Goal: Complete application form

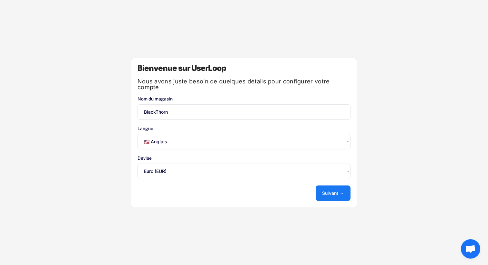
select select ""en""
select select ""1348695171700984260__LOOKUP__1635527639173x833446490375085600""
click at [237, 137] on select "Sélectionnez une option... 🇺🇸 Anglais 🇫🇷 Français 🇩🇪 Allemand 🇪🇸 Espagnol" at bounding box center [243, 141] width 213 height 15
select select ""fr""
click at [137, 134] on select "Sélectionnez une option... 🇺🇸 Anglais 🇫🇷 Français 🇩🇪 Allemand 🇪🇸 Espagnol" at bounding box center [243, 141] width 213 height 15
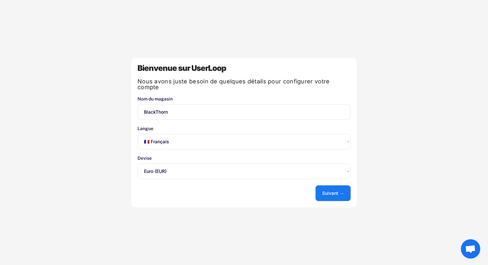
click at [326, 191] on font "Suivant →" at bounding box center [333, 193] width 22 height 5
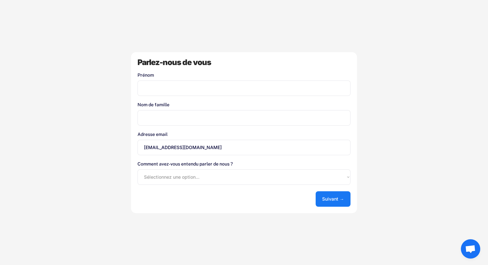
click at [175, 87] on input "input" at bounding box center [243, 88] width 213 height 15
type input "Timothé"
type input "Lhote"
click at [190, 175] on select "Sélectionnez une option... App Store de Shopify Google Blog UserLoop Recommandé…" at bounding box center [243, 177] width 213 height 15
select select ""other""
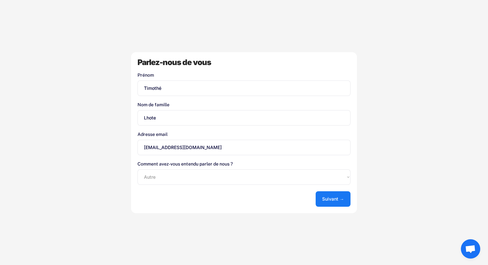
click at [137, 170] on select "Sélectionnez une option... App Store de Shopify Google Blog UserLoop Recommandé…" at bounding box center [243, 177] width 213 height 15
click at [323, 197] on font "Suivant →" at bounding box center [333, 198] width 22 height 5
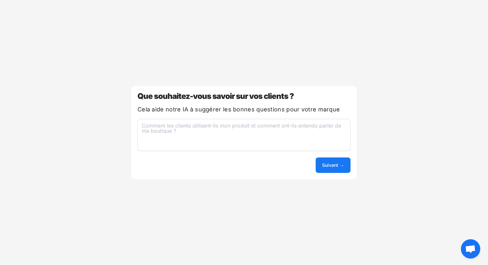
click at [413, 26] on div "Bienvenue sur UserLoop Nous avons juste besoin de quelques détails pour configu…" at bounding box center [244, 132] width 488 height 265
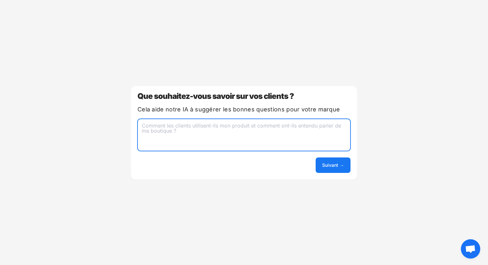
click at [164, 127] on textarea at bounding box center [243, 135] width 213 height 32
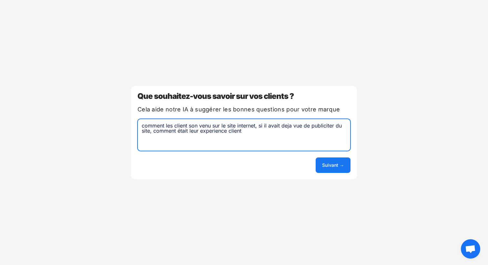
click at [249, 131] on textarea "comment les client son venu sur le site internet, si il avait deja vue de publi…" at bounding box center [243, 135] width 213 height 32
click at [310, 125] on textarea "comment les client son venu sur le site internet, si il avait deja vue de publi…" at bounding box center [243, 135] width 213 height 32
click at [191, 137] on textarea "comment les client son venu sur le site internet, si il avait deja vue des publ…" at bounding box center [243, 135] width 213 height 32
click at [258, 69] on div "Bienvenue sur UserLoop Nous avons juste besoin de quelques détails pour configu…" at bounding box center [244, 132] width 488 height 265
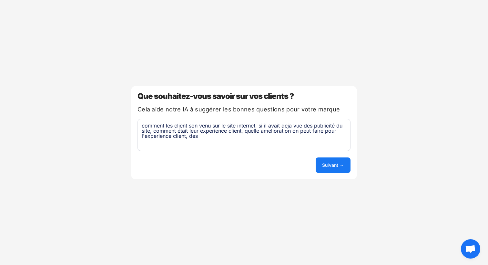
click at [205, 137] on textarea "comment les client son venu sur le site internet, si il avait deja vue des publ…" at bounding box center [243, 135] width 213 height 32
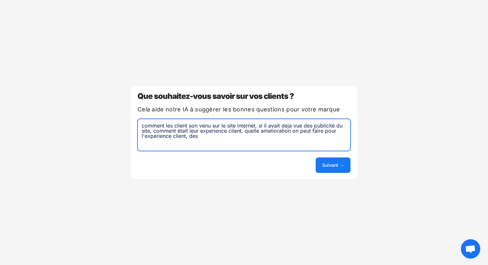
click at [204, 135] on textarea "comment les client son venu sur le site internet, si il avait deja vue des publ…" at bounding box center [243, 135] width 213 height 32
type textarea "comment les client son venu sur le site internet, si il avait deja vue des publ…"
click at [330, 164] on font "Suivant →" at bounding box center [333, 165] width 22 height 5
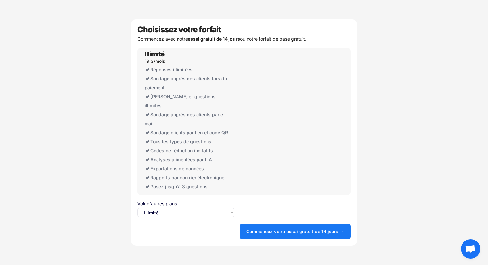
click at [211, 210] on select "Sélectionnez une option... Illimité Gratuit" at bounding box center [185, 213] width 97 height 10
click at [137, 208] on select "Sélectionnez une option... Illimité Gratuit" at bounding box center [185, 213] width 97 height 10
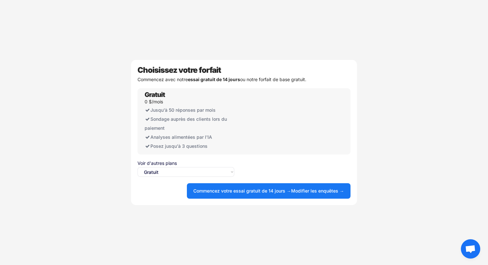
click at [160, 170] on select "Sélectionnez une option... Illimité Gratuit" at bounding box center [185, 172] width 97 height 10
click at [137, 167] on select "Sélectionnez une option... Illimité Gratuit" at bounding box center [185, 172] width 97 height 10
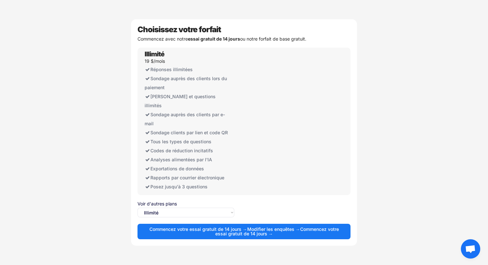
click at [178, 208] on select "Sélectionnez une option... Illimité Gratuit" at bounding box center [185, 213] width 97 height 10
select select ""free0""
click at [137, 208] on select "Sélectionnez une option... Illimité Gratuit" at bounding box center [185, 213] width 97 height 10
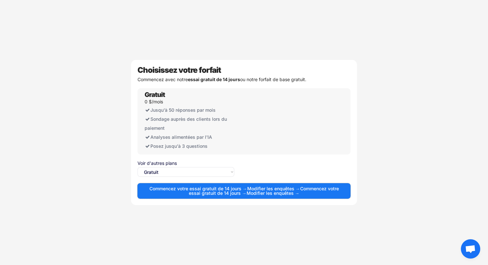
click at [251, 188] on font "Modifier les enquêtes →" at bounding box center [273, 188] width 53 height 5
